Goal: Go to known website: Go to known website

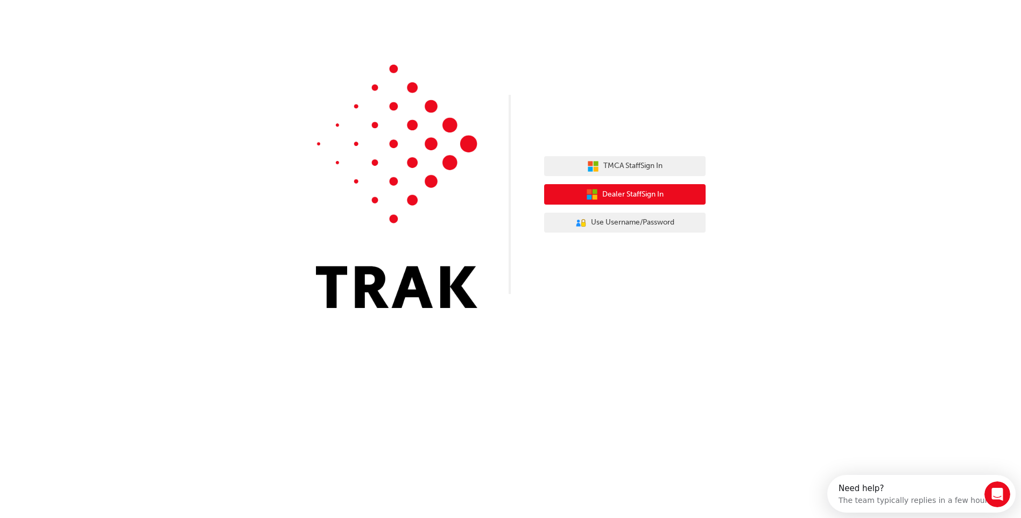
drag, startPoint x: 639, startPoint y: 198, endPoint x: 751, endPoint y: 194, distance: 112.0
click at [639, 198] on span "Dealer Staff Sign In" at bounding box center [633, 194] width 61 height 12
